Goal: Information Seeking & Learning: Check status

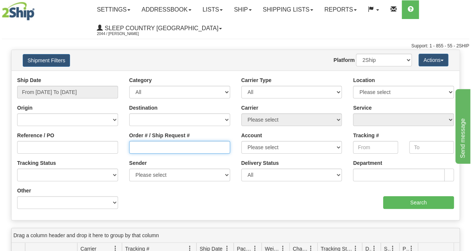
click at [177, 146] on input "Order # / Ship Request #" at bounding box center [179, 147] width 101 height 13
paste input "9002I117536"
type input "9002I117536"
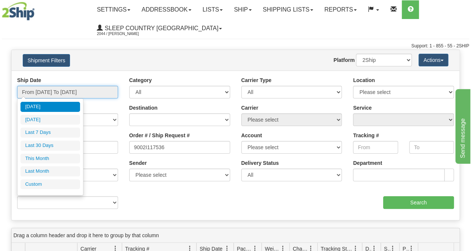
click at [97, 97] on input "From [DATE] To [DATE]" at bounding box center [67, 92] width 101 height 13
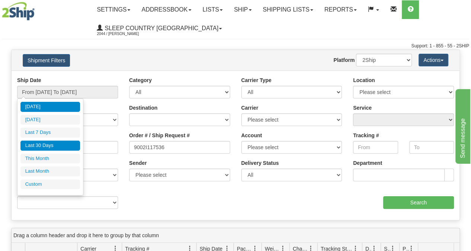
click at [59, 143] on li "Last 30 Days" at bounding box center [50, 145] width 60 height 10
type input "From [DATE] To [DATE]"
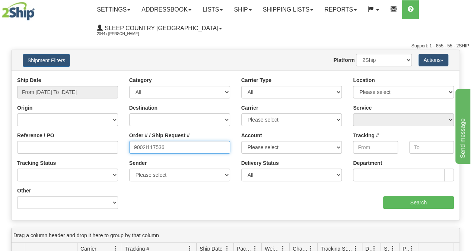
drag, startPoint x: 190, startPoint y: 144, endPoint x: 194, endPoint y: 146, distance: 4.0
click at [190, 144] on input "9002I117536" at bounding box center [179, 147] width 101 height 13
click at [194, 146] on input "9002I117536" at bounding box center [179, 147] width 101 height 13
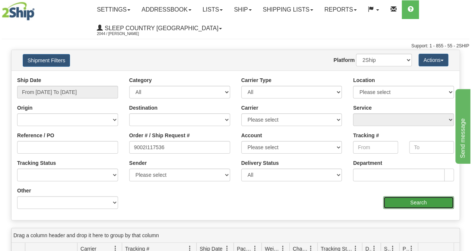
click at [393, 201] on input "Search" at bounding box center [418, 202] width 71 height 13
